Goal: Task Accomplishment & Management: Complete application form

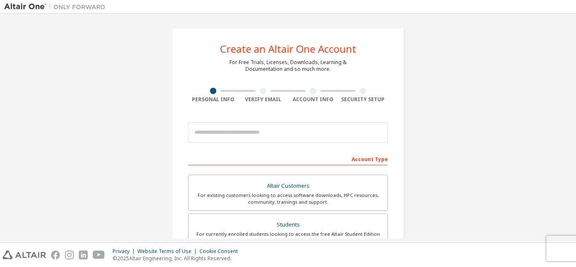
click at [316, 146] on div at bounding box center [288, 132] width 200 height 29
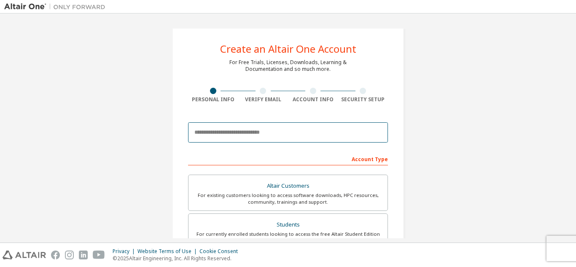
click at [318, 141] on input "email" at bounding box center [288, 132] width 200 height 20
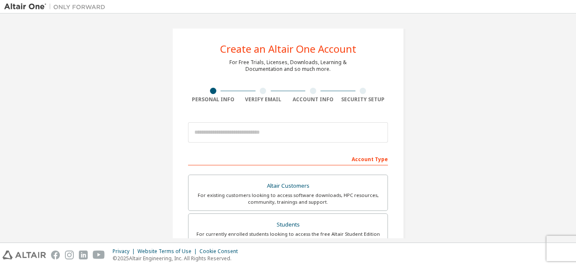
click at [473, 168] on div "Create an Altair One Account For Free Trials, Licenses, Downloads, Learning & D…" at bounding box center [288, 241] width 568 height 447
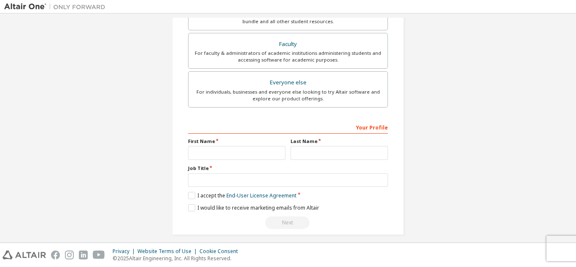
scroll to position [226, 0]
